Goal: Task Accomplishment & Management: Manage account settings

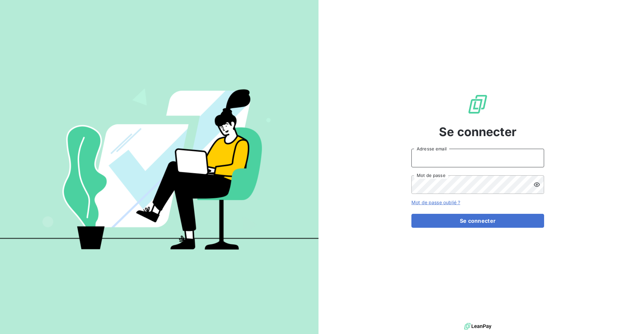
click at [455, 159] on input "Adresse email" at bounding box center [478, 158] width 133 height 19
type input "[EMAIL_ADDRESS][DOMAIN_NAME]"
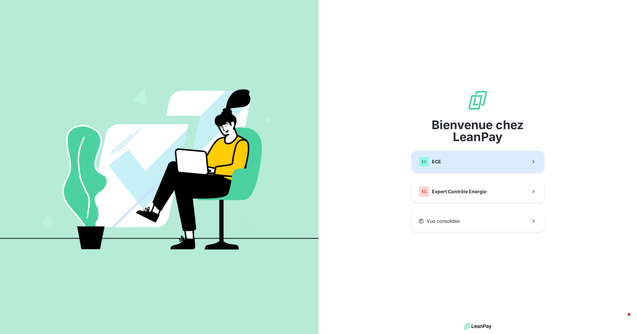
click at [493, 167] on button "EC ECE" at bounding box center [478, 162] width 133 height 22
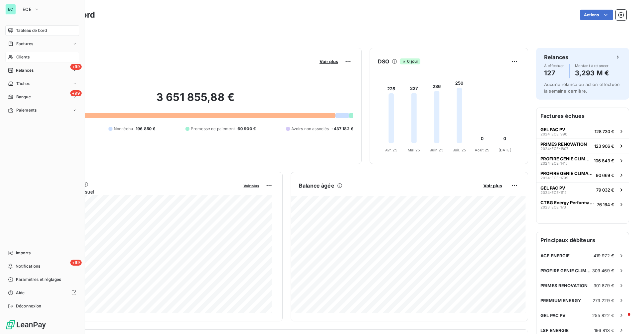
click at [21, 56] on span "Clients" at bounding box center [22, 57] width 13 height 6
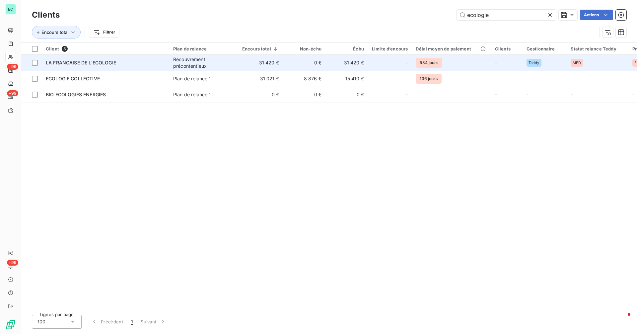
type input "ecologie"
click at [234, 62] on div "Recouvrement précontentieux" at bounding box center [203, 62] width 61 height 13
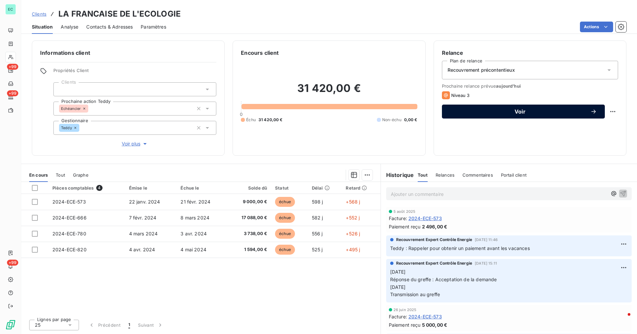
click at [506, 109] on div "Voir" at bounding box center [523, 111] width 147 height 7
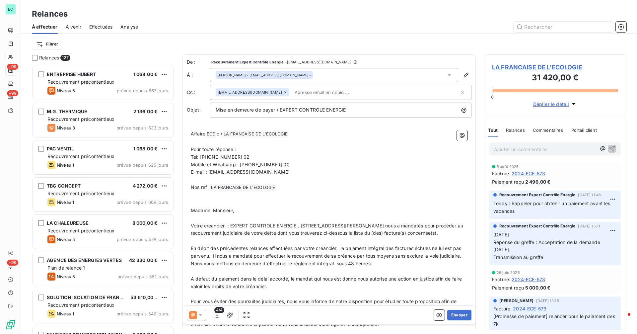
click at [506, 67] on span "LA FRANCAISE DE L'ECOLOGIE" at bounding box center [555, 67] width 126 height 9
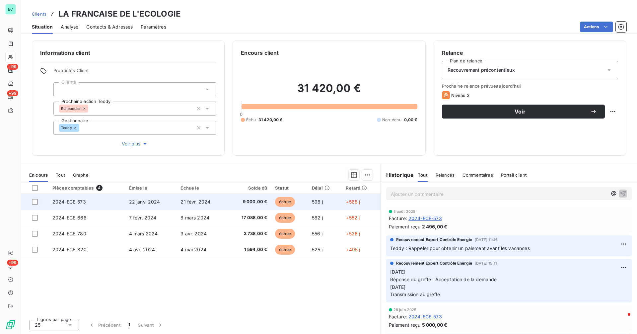
click at [248, 202] on span "9 000,00 €" at bounding box center [249, 201] width 37 height 7
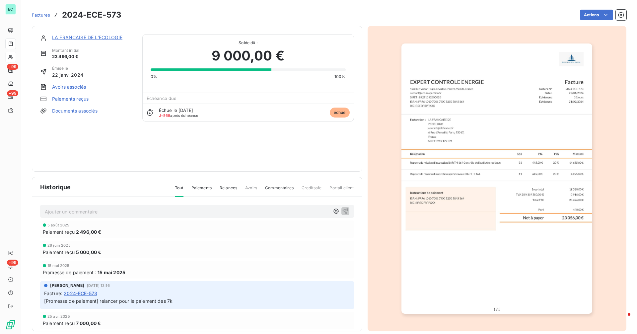
click at [88, 37] on link "LA FRANCAISE DE L'ECOLOGIE" at bounding box center [87, 38] width 70 height 6
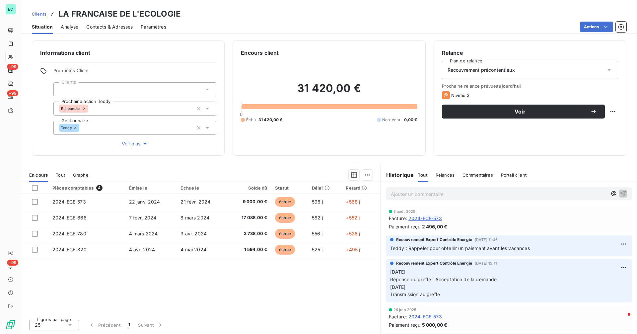
click at [101, 26] on span "Contacts & Adresses" at bounding box center [109, 27] width 46 height 7
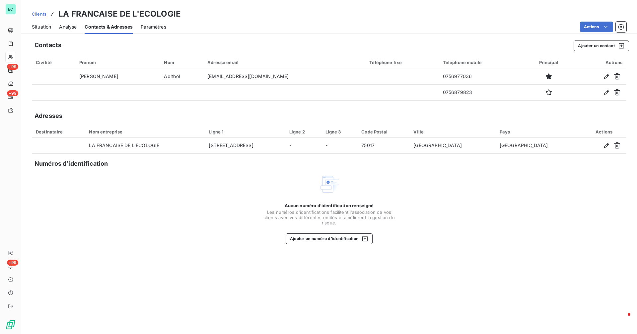
click at [42, 31] on div "Situation" at bounding box center [41, 27] width 19 height 14
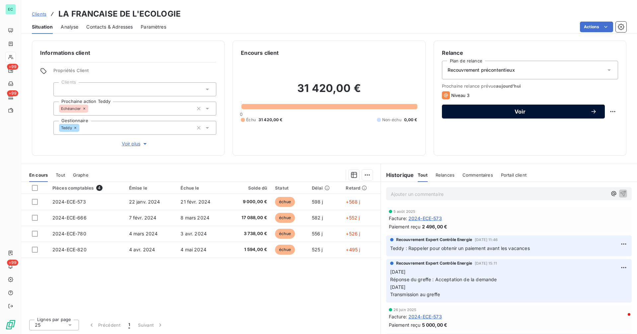
click at [549, 110] on span "Voir" at bounding box center [520, 111] width 140 height 5
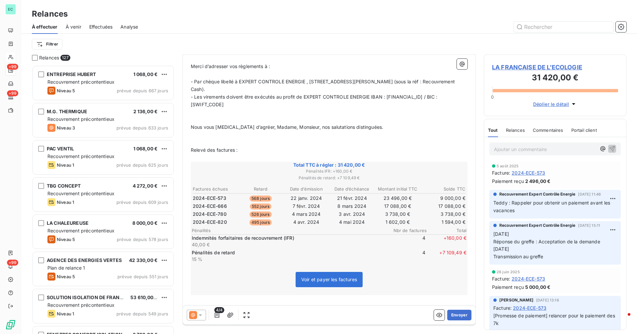
scroll to position [328, 0]
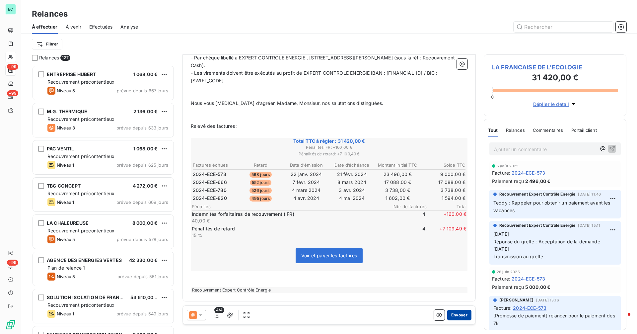
click at [457, 316] on button "Envoyer" at bounding box center [459, 315] width 24 height 11
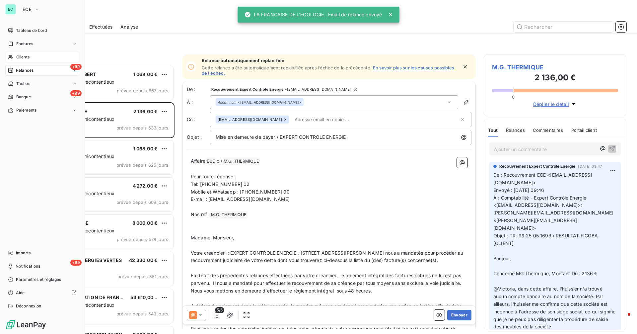
drag, startPoint x: 18, startPoint y: 57, endPoint x: 74, endPoint y: 57, distance: 55.4
click at [19, 57] on span "Clients" at bounding box center [22, 57] width 13 height 6
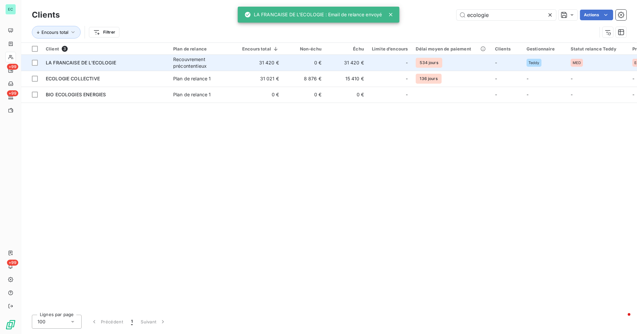
click at [323, 65] on td "0 €" at bounding box center [304, 63] width 42 height 16
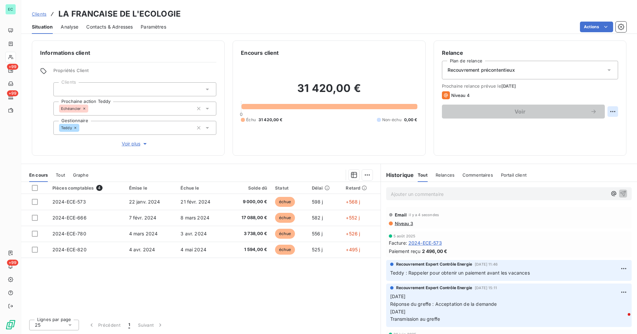
click at [611, 112] on html "EC +99 +99 +99 Clients LA FRANCAISE DE L'ECOLOGIE Situation Analyse Contacts & …" at bounding box center [318, 167] width 637 height 334
click at [590, 126] on div "Replanifier cette action" at bounding box center [585, 126] width 59 height 11
select select "8"
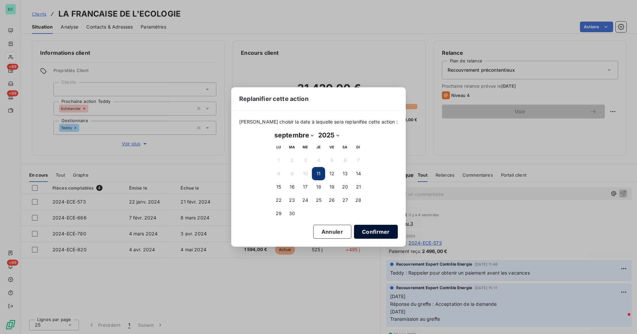
click at [371, 238] on button "Confirmer" at bounding box center [376, 232] width 44 height 14
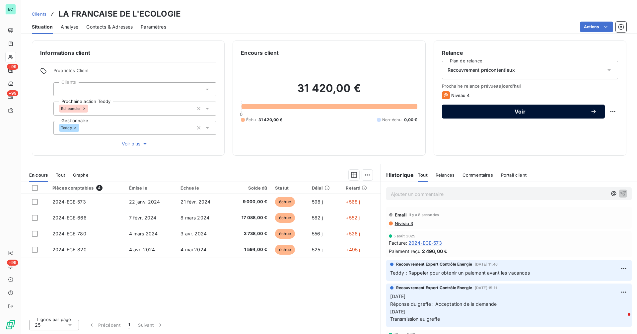
click at [582, 113] on span "Voir" at bounding box center [520, 111] width 140 height 5
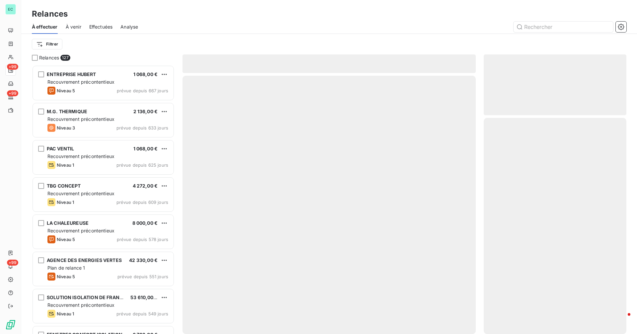
scroll to position [264, 138]
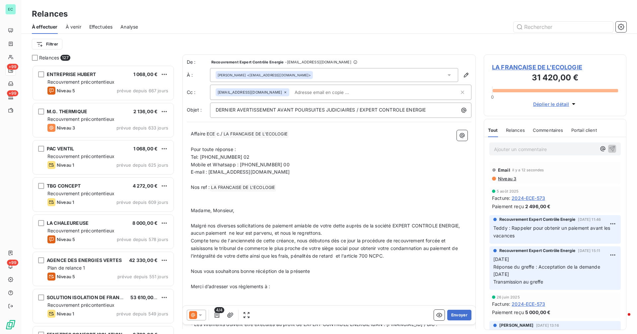
click at [195, 319] on div at bounding box center [196, 315] width 19 height 11
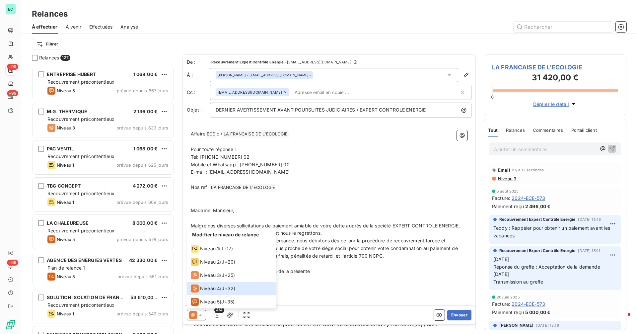
click at [393, 208] on p "Madame, Monsieur," at bounding box center [329, 211] width 277 height 8
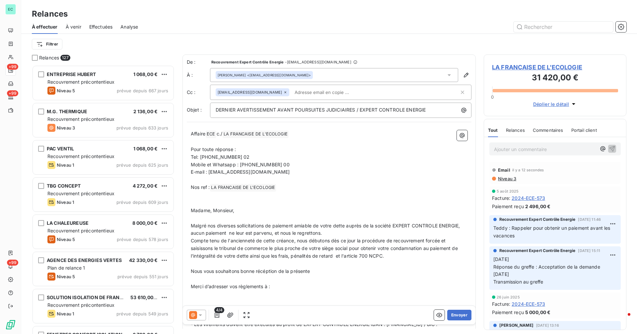
click at [203, 316] on icon at bounding box center [200, 315] width 7 height 7
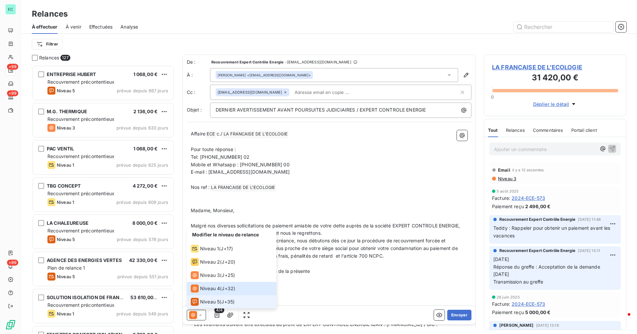
click at [216, 302] on span "Niveau 5" at bounding box center [210, 301] width 20 height 7
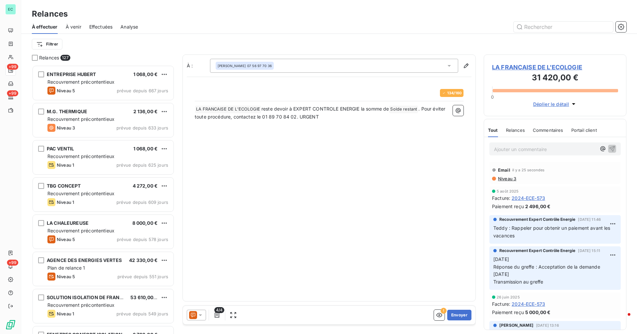
click at [201, 316] on icon at bounding box center [200, 315] width 7 height 7
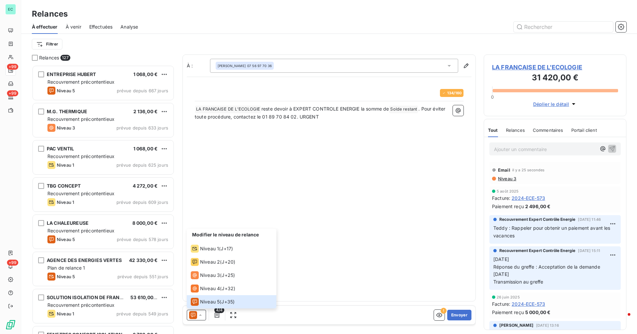
click at [376, 243] on div "À : [PERSON_NAME] 07 56 97 70 36 134 / 160 ﻿ LA FRANCAISE DE L'ECOLOGIE ﻿ reste…" at bounding box center [329, 177] width 293 height 247
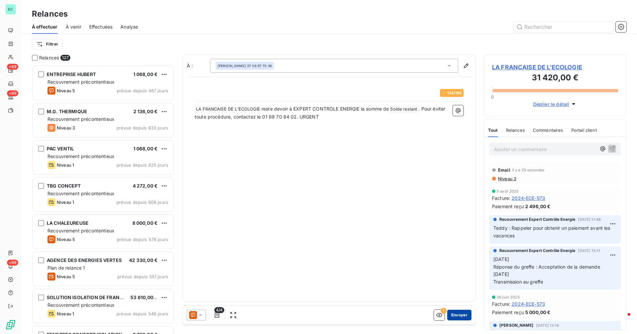
click at [461, 314] on button "Envoyer" at bounding box center [459, 315] width 24 height 11
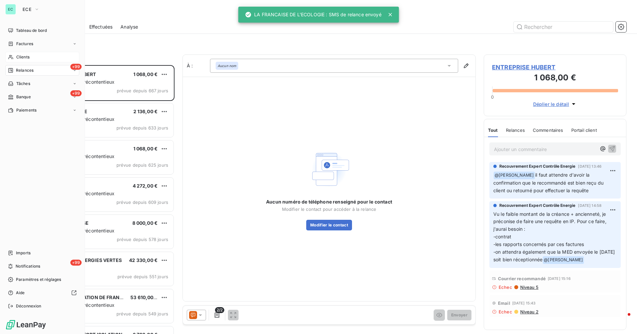
drag, startPoint x: 21, startPoint y: 56, endPoint x: 39, endPoint y: 61, distance: 18.8
click at [21, 56] on span "Clients" at bounding box center [22, 57] width 13 height 6
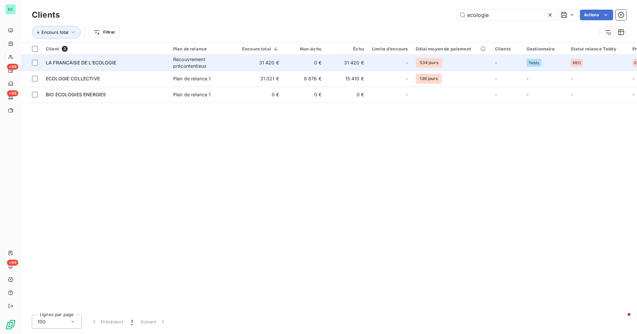
click at [362, 58] on td "31 420 €" at bounding box center [347, 63] width 42 height 16
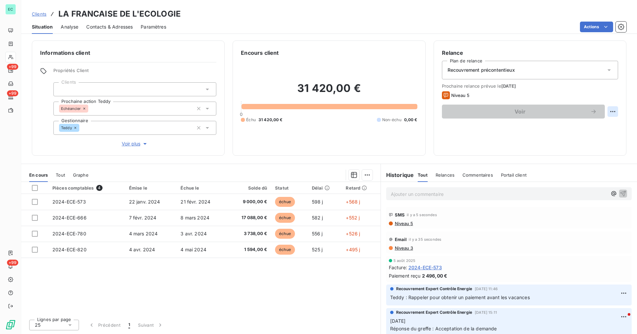
click at [611, 111] on html "EC +99 +99 +99 Clients LA FRANCAISE DE L'ECOLOGIE Situation Analyse Contacts & …" at bounding box center [318, 167] width 637 height 334
click at [594, 124] on div "Replanifier cette action" at bounding box center [585, 126] width 59 height 11
select select "8"
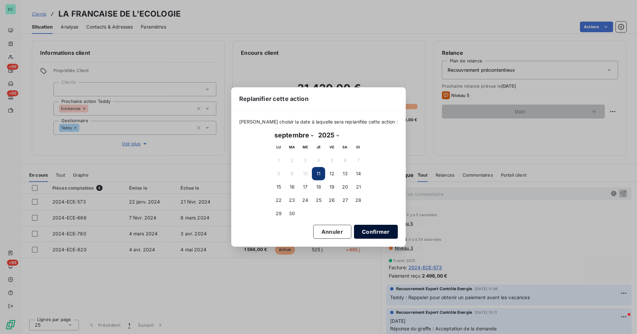
click at [374, 230] on button "Confirmer" at bounding box center [376, 232] width 44 height 14
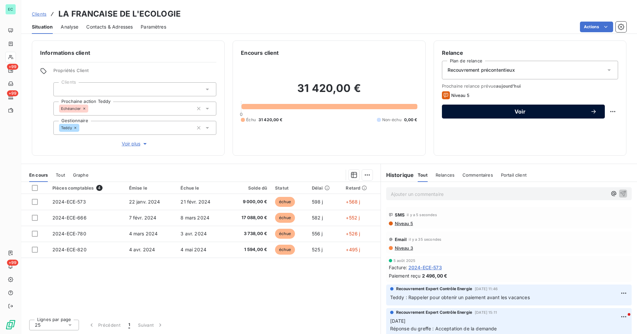
click at [549, 113] on span "Voir" at bounding box center [520, 111] width 140 height 5
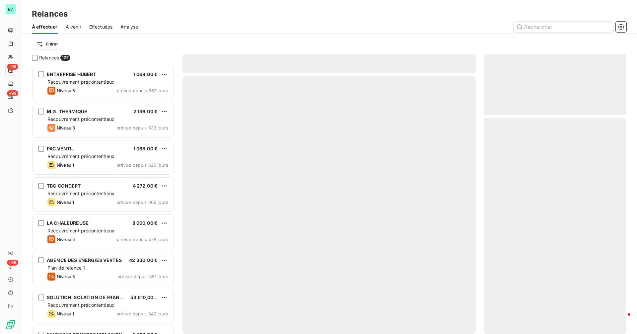
scroll to position [264, 138]
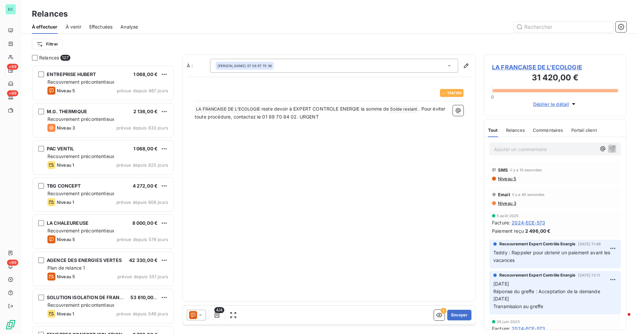
click at [200, 316] on icon at bounding box center [200, 315] width 7 height 7
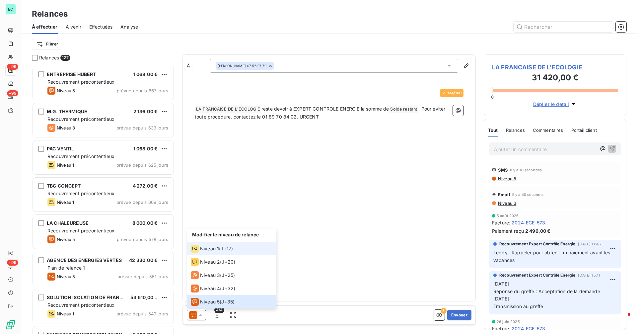
click at [209, 251] on span "Niveau 1" at bounding box center [209, 248] width 19 height 7
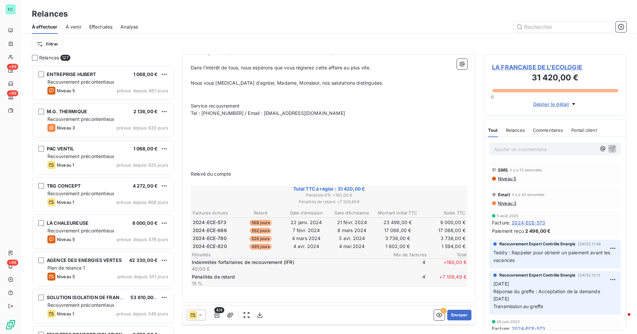
scroll to position [308, 0]
click at [459, 316] on button "Envoyer" at bounding box center [459, 315] width 24 height 11
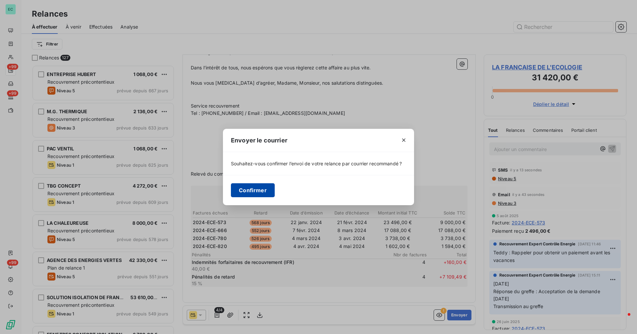
click at [258, 187] on button "Confirmer" at bounding box center [253, 190] width 44 height 14
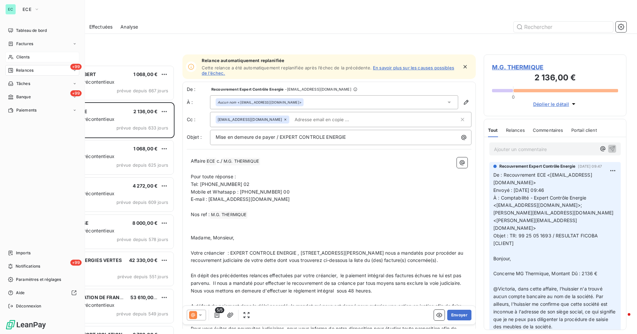
click at [16, 57] on div "Clients" at bounding box center [42, 57] width 74 height 11
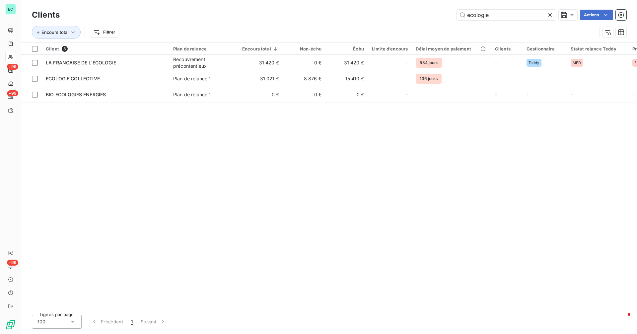
drag, startPoint x: 500, startPoint y: 14, endPoint x: 434, endPoint y: 18, distance: 65.8
click at [434, 17] on div "ecologie Actions" at bounding box center [347, 15] width 559 height 11
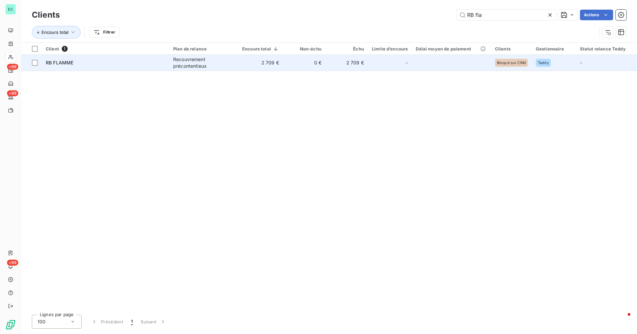
type input "RB fla"
click at [387, 58] on div "-" at bounding box center [390, 62] width 36 height 11
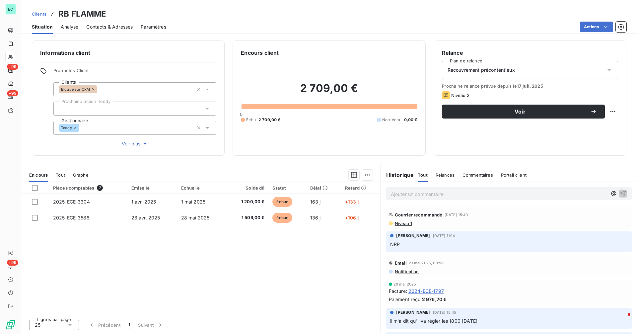
click at [410, 225] on span "Niveau 1" at bounding box center [403, 223] width 18 height 5
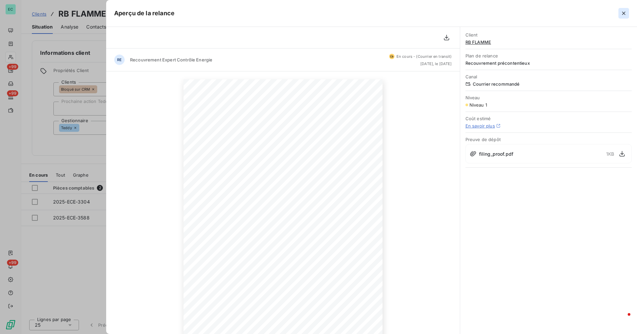
click at [621, 16] on icon "button" at bounding box center [624, 13] width 7 height 7
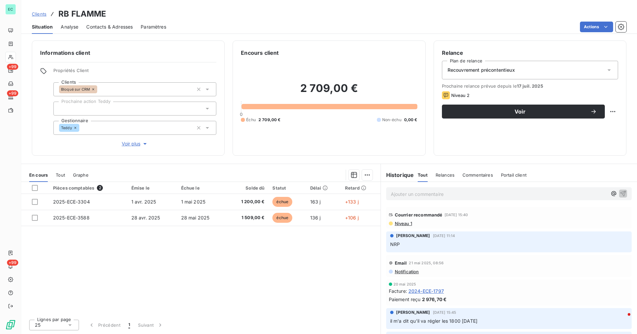
click at [462, 196] on p "Ajouter un commentaire ﻿" at bounding box center [499, 194] width 216 height 8
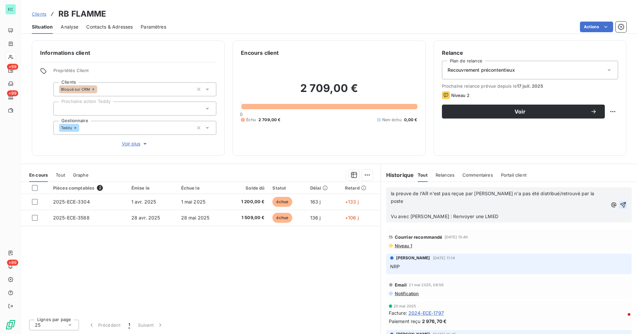
click at [620, 203] on icon "button" at bounding box center [623, 204] width 7 height 7
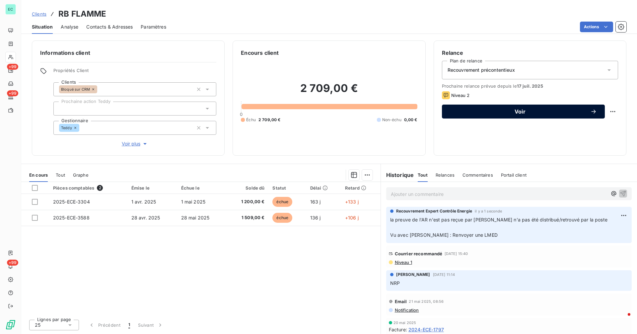
click at [496, 110] on span "Voir" at bounding box center [520, 111] width 140 height 5
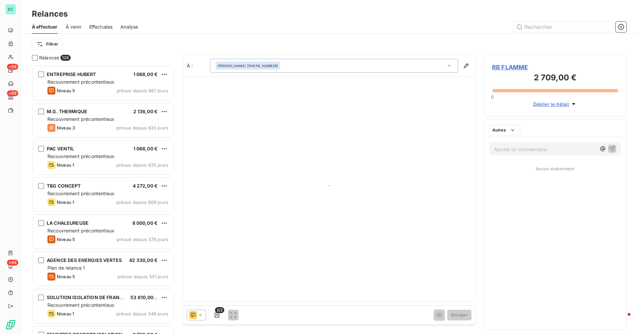
scroll to position [264, 138]
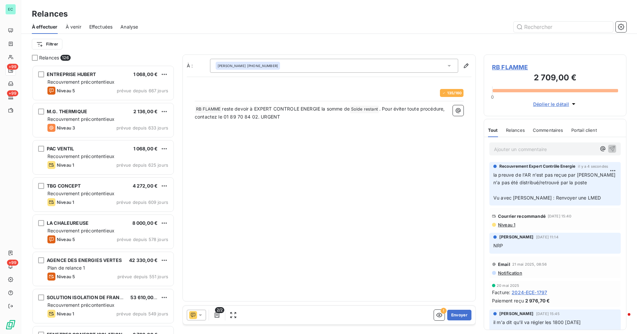
click at [202, 316] on icon at bounding box center [200, 315] width 7 height 7
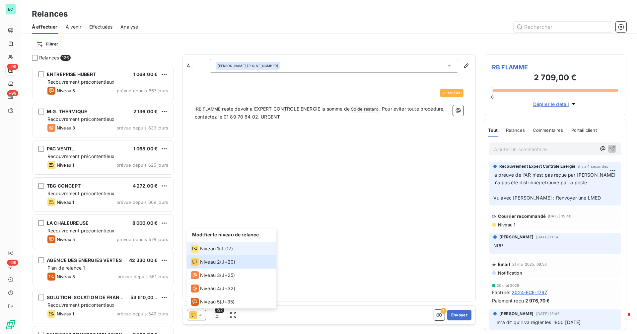
click at [218, 250] on span "Niveau 1" at bounding box center [209, 248] width 19 height 7
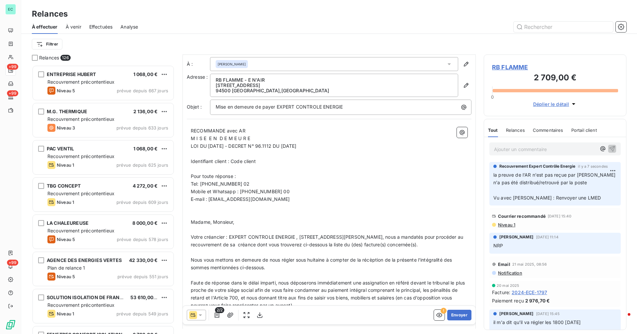
scroll to position [0, 0]
click at [458, 315] on button "Envoyer" at bounding box center [459, 315] width 24 height 11
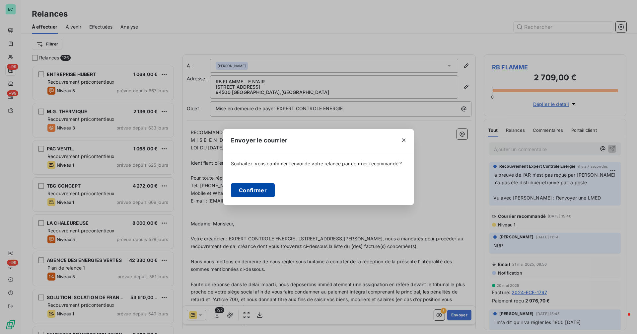
click at [258, 191] on button "Confirmer" at bounding box center [253, 190] width 44 height 14
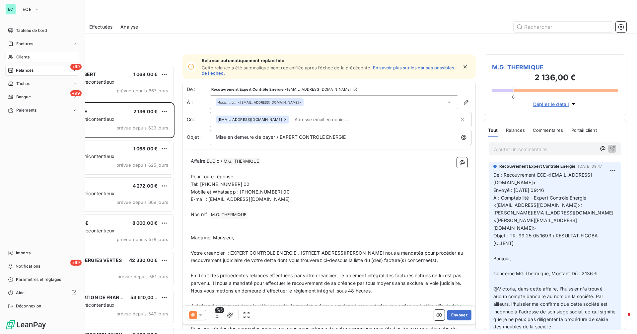
click at [22, 54] on span "Clients" at bounding box center [22, 57] width 13 height 6
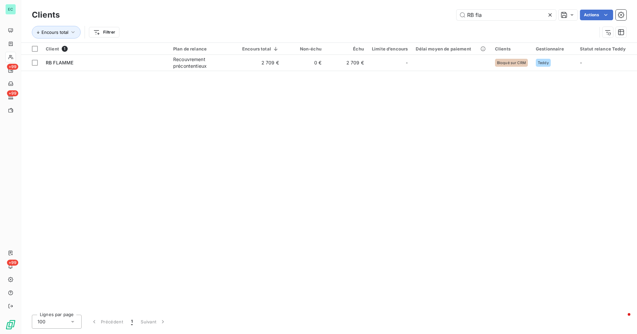
drag, startPoint x: 487, startPoint y: 16, endPoint x: 437, endPoint y: 23, distance: 50.3
click at [437, 23] on div "Clients RB fla Actions Encours total Filtrer" at bounding box center [329, 25] width 595 height 35
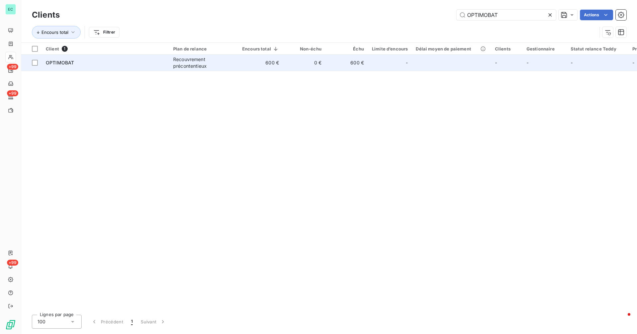
type input "OPTIMOBAT"
click at [259, 66] on td "600 €" at bounding box center [260, 63] width 45 height 16
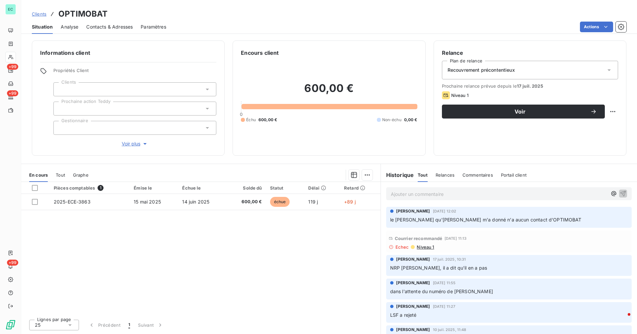
click at [42, 18] on div "Clients OPTIMOBAT" at bounding box center [70, 14] width 76 height 12
click at [42, 16] on span "Clients" at bounding box center [39, 13] width 15 height 5
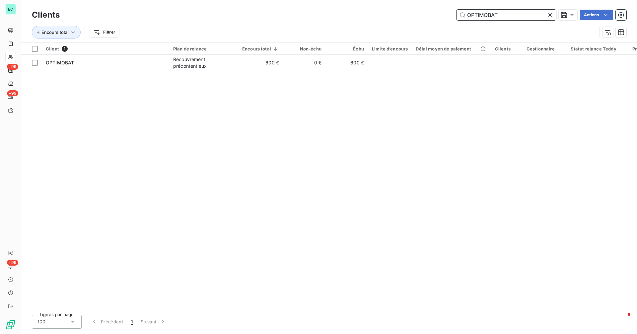
drag, startPoint x: 505, startPoint y: 16, endPoint x: 447, endPoint y: 20, distance: 58.2
click at [447, 20] on div "OPTIMOBAT Actions" at bounding box center [347, 15] width 559 height 11
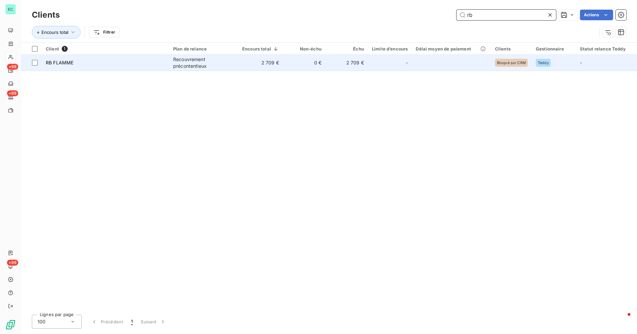
type input "rb"
click at [385, 57] on div "-" at bounding box center [390, 62] width 36 height 11
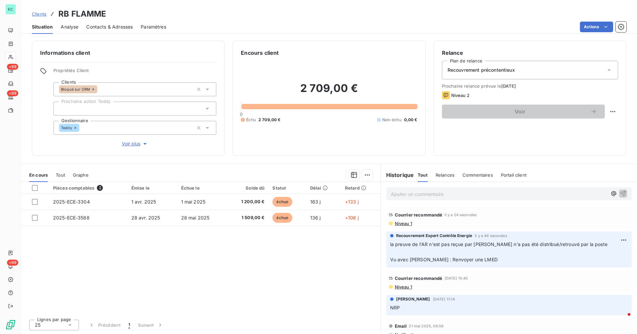
drag, startPoint x: 494, startPoint y: 265, endPoint x: 391, endPoint y: 244, distance: 105.1
click at [391, 244] on p "la preuve de l'AR n'est pas reçue par [PERSON_NAME] n'a pas été distribué/retro…" at bounding box center [509, 252] width 238 height 23
copy span "la preuve de l'AR n'est pas reçue par [PERSON_NAME] n'a pas été distribué/retro…"
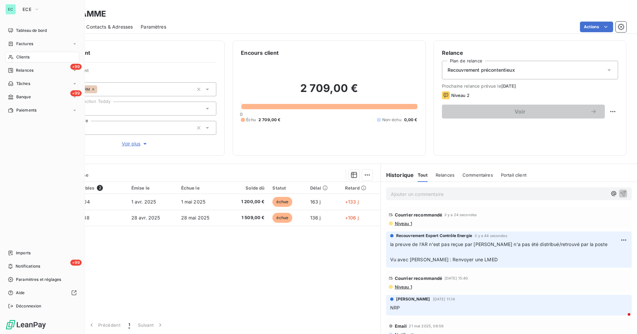
click at [28, 55] on span "Clients" at bounding box center [22, 57] width 13 height 6
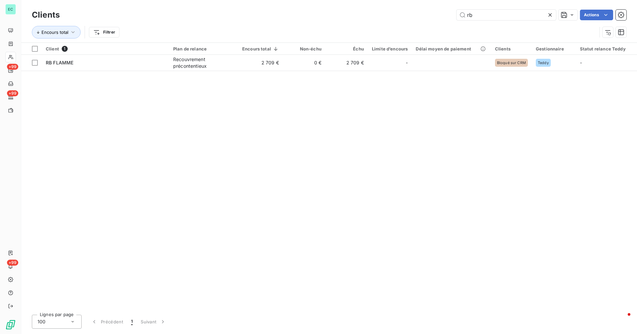
drag, startPoint x: 500, startPoint y: 16, endPoint x: 439, endPoint y: 18, distance: 60.4
click at [439, 17] on div "rb Actions" at bounding box center [347, 15] width 559 height 11
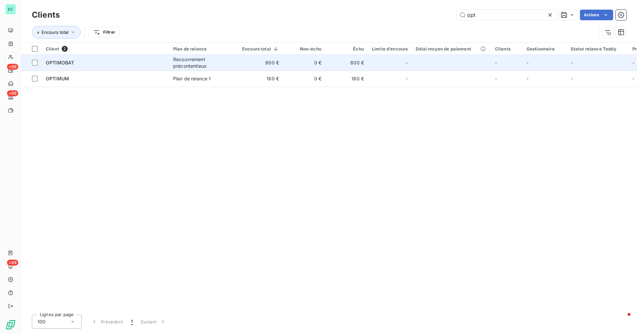
type input "opt"
click at [218, 68] on div "Recouvrement précontentieux" at bounding box center [203, 62] width 61 height 13
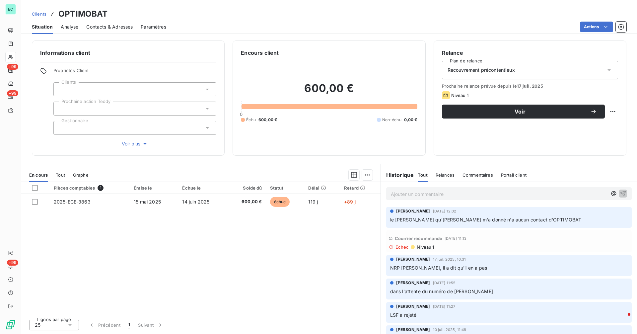
click at [417, 197] on p "Ajouter un commentaire ﻿" at bounding box center [499, 194] width 216 height 8
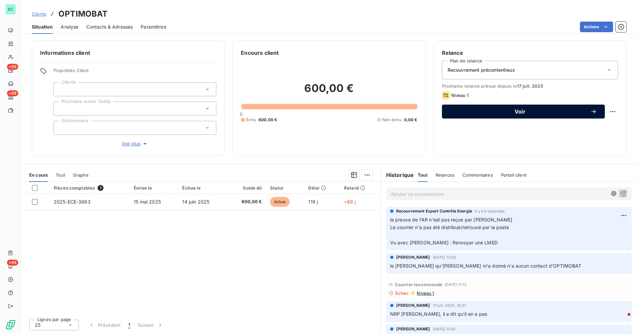
click at [497, 111] on span "Voir" at bounding box center [520, 111] width 140 height 5
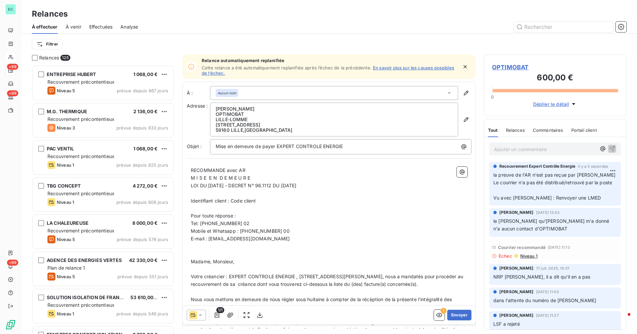
click at [258, 199] on p "Identifiant client : Code client" at bounding box center [329, 201] width 277 height 8
drag, startPoint x: 258, startPoint y: 199, endPoint x: 232, endPoint y: 203, distance: 26.9
click at [232, 203] on p "Identifiant client : Code client" at bounding box center [329, 201] width 277 height 8
click at [460, 172] on icon "button" at bounding box center [462, 172] width 5 height 5
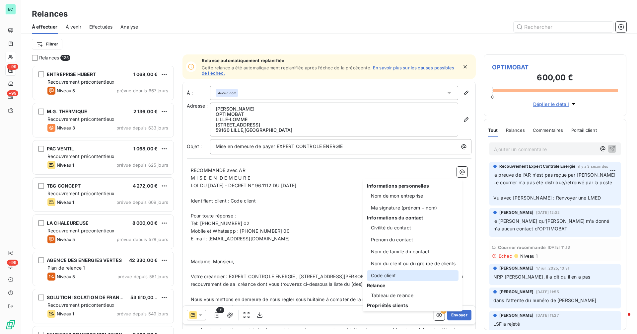
click at [386, 279] on div "Code client" at bounding box center [413, 275] width 92 height 11
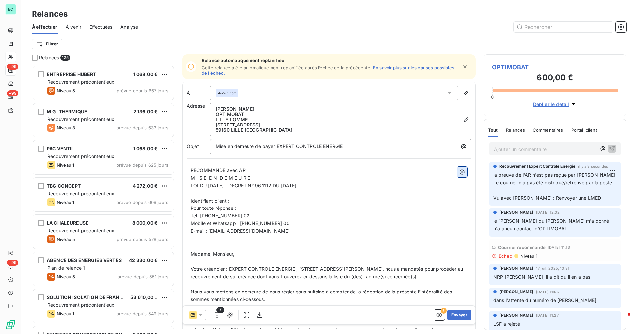
click at [460, 176] on button "button" at bounding box center [462, 172] width 11 height 11
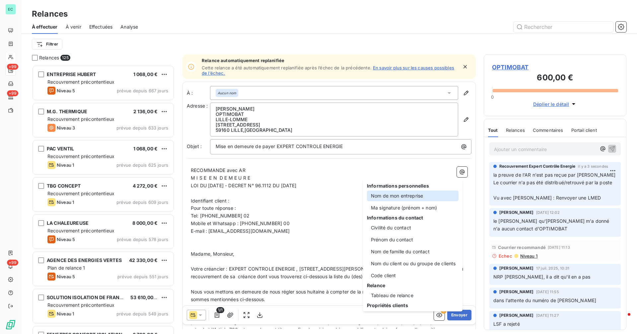
click at [426, 197] on div "Nom de mon entreprise" at bounding box center [413, 196] width 92 height 11
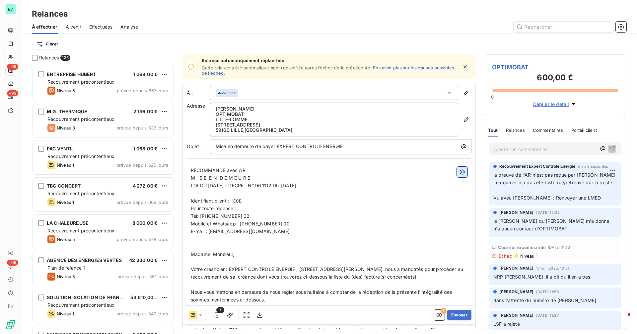
click at [459, 175] on icon "button" at bounding box center [462, 172] width 7 height 7
click at [235, 201] on html "EC +99 +99 +99 Relances À effectuer À venir Effectuées Analyse Filtrer Relances…" at bounding box center [318, 167] width 637 height 334
click at [245, 198] on p "Identifiant client : ﻿ ﻿ ECE ﻿ ﻿" at bounding box center [329, 201] width 277 height 8
click at [459, 173] on icon "button" at bounding box center [462, 172] width 7 height 7
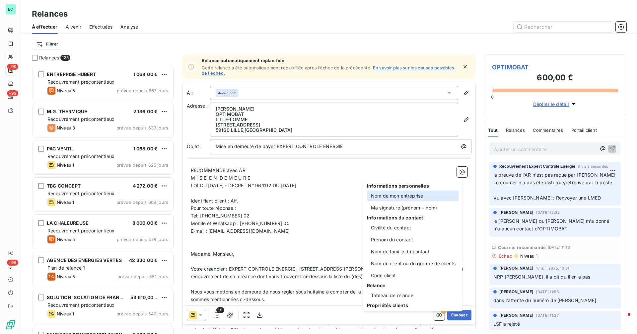
click at [429, 195] on div "Nom de mon entreprise" at bounding box center [413, 196] width 92 height 11
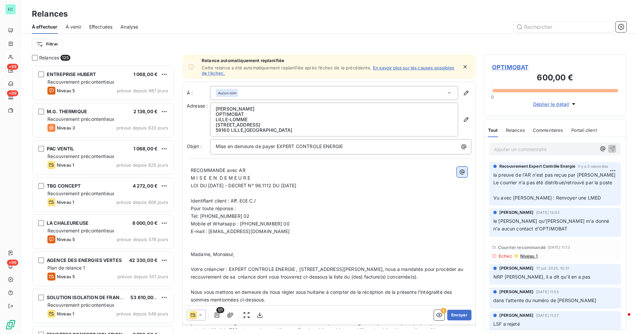
click at [459, 174] on icon "button" at bounding box center [462, 172] width 7 height 7
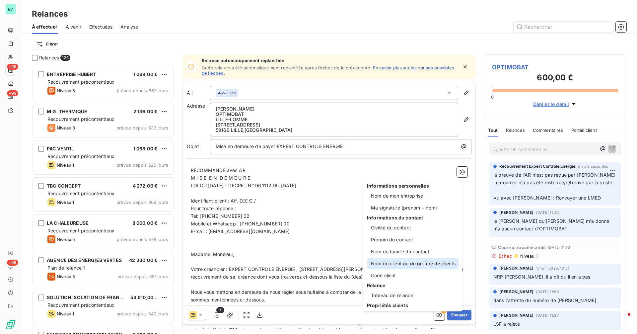
click at [406, 263] on div "Nom du client ou du groupe de clients" at bounding box center [413, 263] width 92 height 11
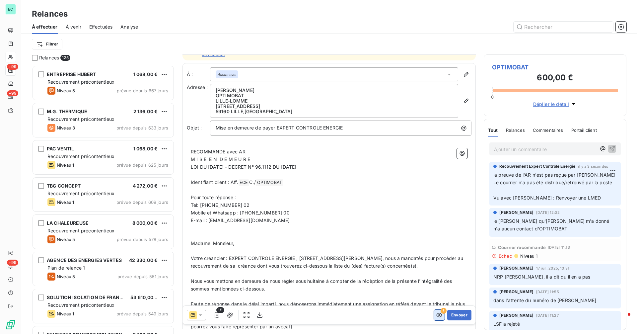
scroll to position [18, 0]
click at [455, 315] on button "Envoyer" at bounding box center [459, 315] width 24 height 11
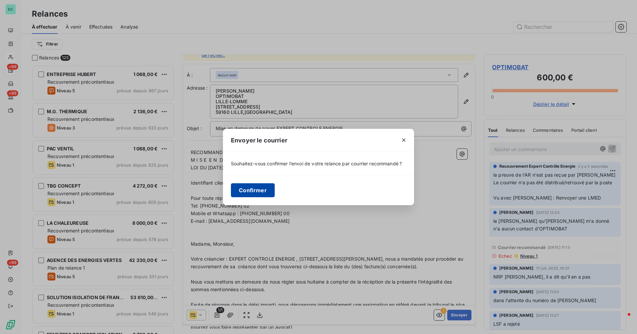
click at [271, 193] on button "Confirmer" at bounding box center [253, 190] width 44 height 14
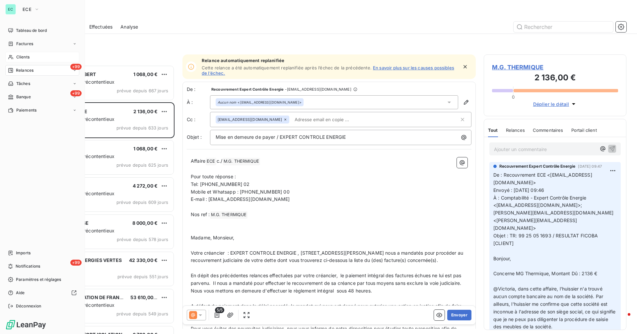
click at [17, 54] on div "Clients" at bounding box center [42, 57] width 74 height 11
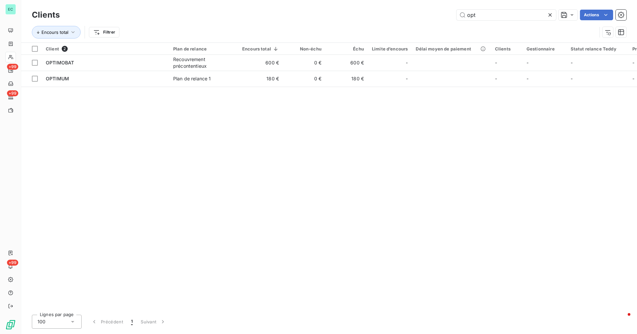
drag, startPoint x: 462, startPoint y: 16, endPoint x: 423, endPoint y: 16, distance: 39.8
click at [423, 16] on div "opt Actions" at bounding box center [347, 15] width 559 height 11
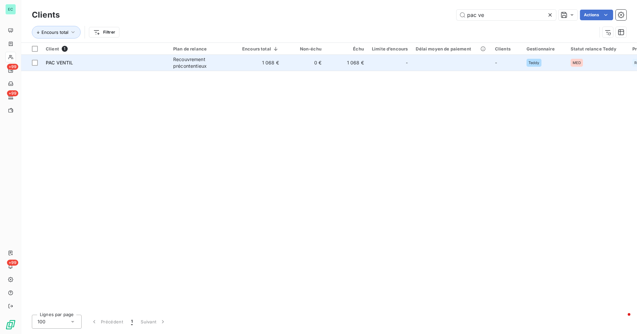
type input "pac ve"
click at [314, 62] on td "0 €" at bounding box center [304, 63] width 42 height 16
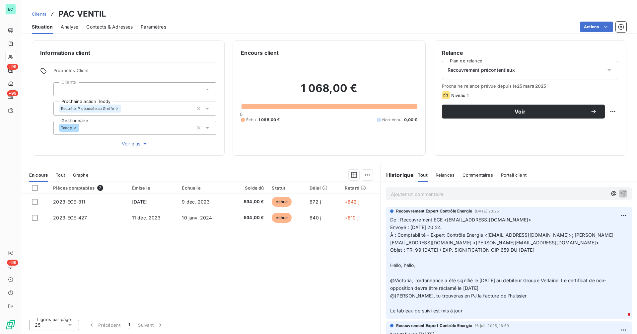
click at [454, 193] on p "Ajouter un commentaire ﻿" at bounding box center [499, 194] width 216 height 8
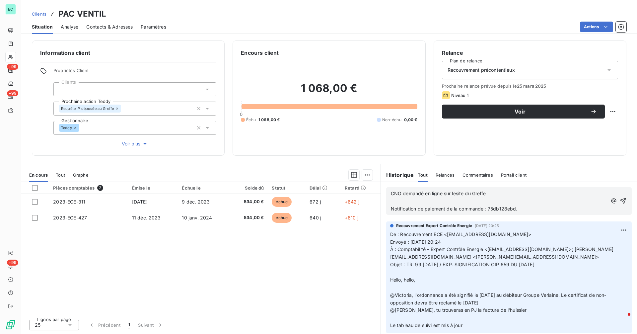
click at [500, 193] on p "CNO demandé en ligne sur lesite du Greffe Notification de paiement de la comman…" at bounding box center [499, 201] width 216 height 23
click at [620, 200] on icon "button" at bounding box center [623, 200] width 7 height 7
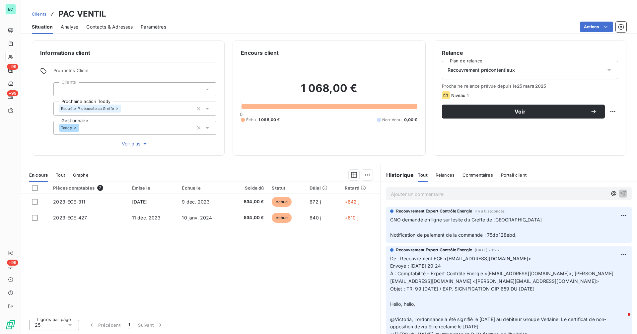
click at [399, 194] on p "Ajouter un commentaire ﻿" at bounding box center [499, 194] width 216 height 8
drag, startPoint x: 435, startPoint y: 193, endPoint x: 381, endPoint y: 196, distance: 54.9
click at [381, 196] on div "0614612335" at bounding box center [509, 193] width 256 height 23
copy span "0614612335"
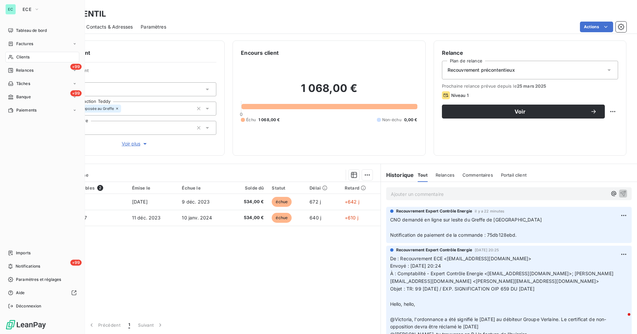
drag, startPoint x: 16, startPoint y: 57, endPoint x: 53, endPoint y: 54, distance: 37.6
click at [16, 57] on span "Clients" at bounding box center [22, 57] width 13 height 6
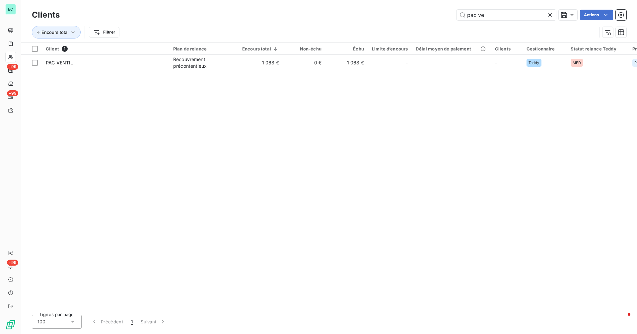
drag, startPoint x: 496, startPoint y: 14, endPoint x: 416, endPoint y: 16, distance: 80.0
click at [416, 16] on div "pac ve Actions" at bounding box center [347, 15] width 559 height 11
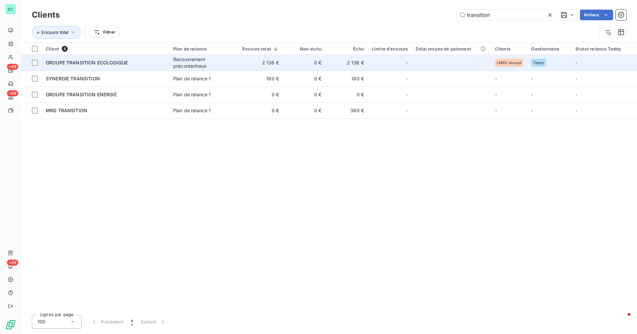
type input "transition"
click at [146, 65] on div "GROUPE TRANSITION ECOLOGIQUE" at bounding box center [105, 62] width 119 height 7
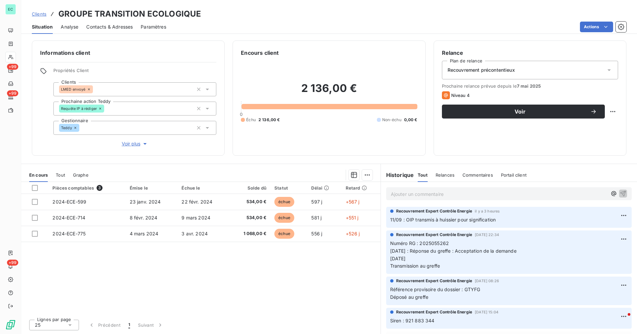
click at [437, 195] on p "Ajouter un commentaire ﻿" at bounding box center [499, 194] width 216 height 8
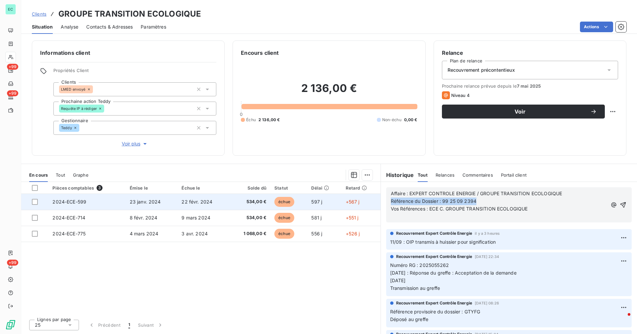
drag, startPoint x: 485, startPoint y: 200, endPoint x: 380, endPoint y: 203, distance: 105.6
click at [380, 203] on div "En cours Tout Graphe Pièces comptables 3 Émise le Échue le Solde dû Statut Déla…" at bounding box center [329, 249] width 616 height 170
copy span "Référence du Dossier : 99 25 09 2394"
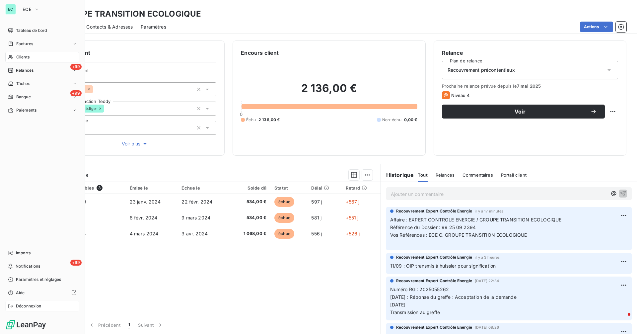
click at [33, 305] on span "Déconnexion" at bounding box center [29, 306] width 26 height 6
